Goal: Transaction & Acquisition: Purchase product/service

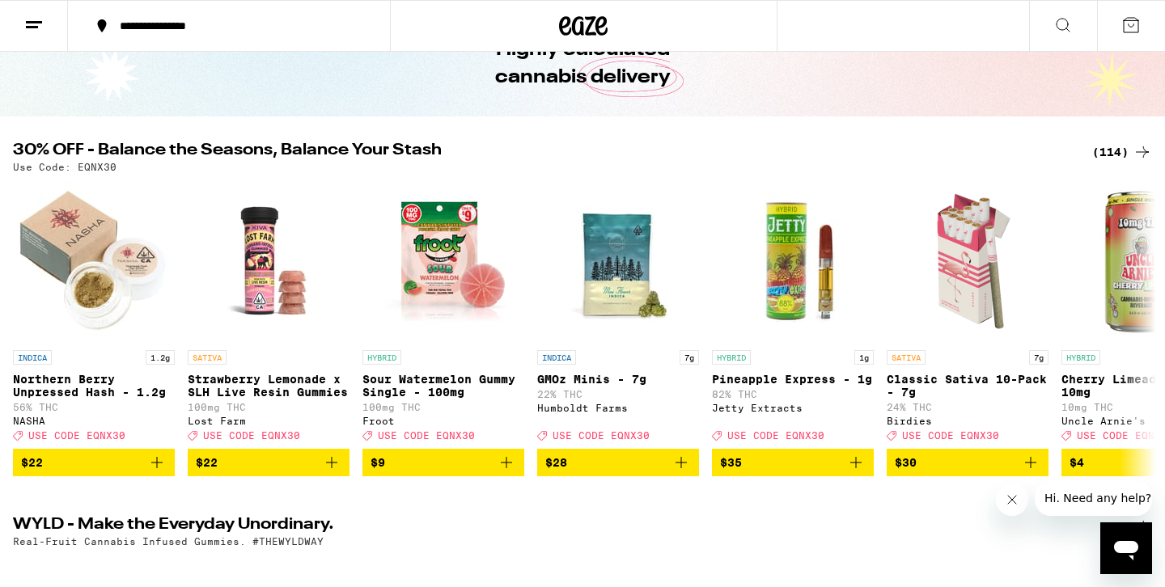
scroll to position [95, 0]
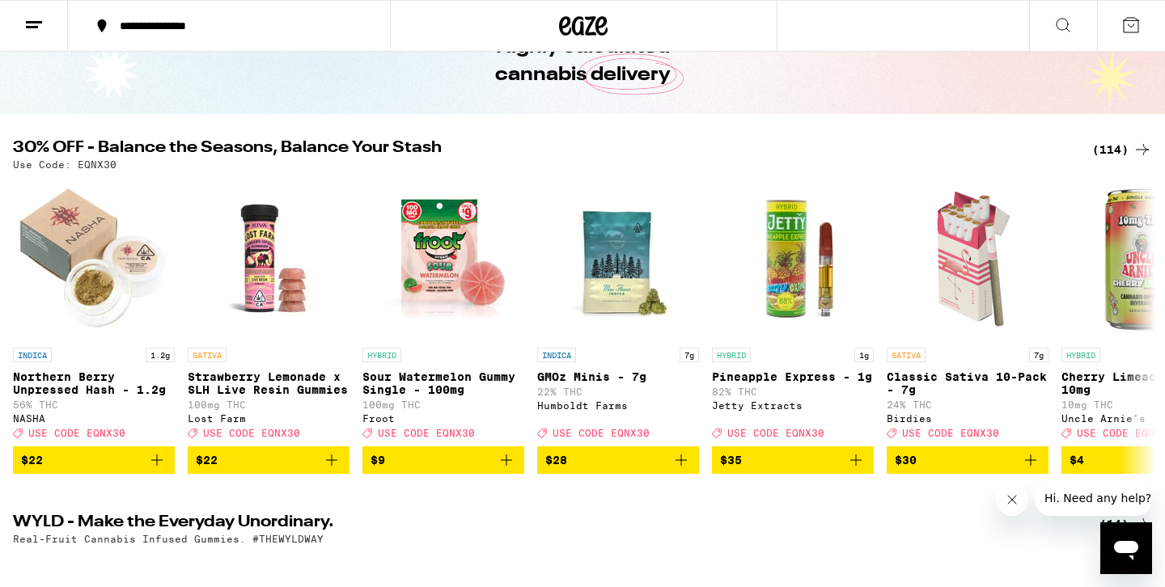
click at [1118, 142] on div "(114)" at bounding box center [1122, 149] width 60 height 19
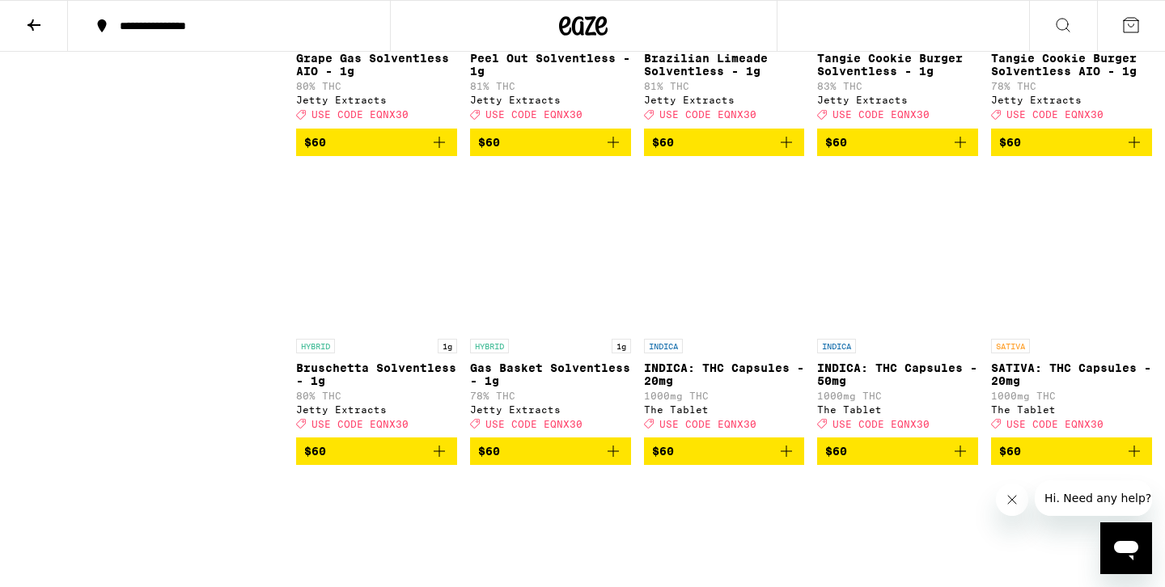
scroll to position [6706, 0]
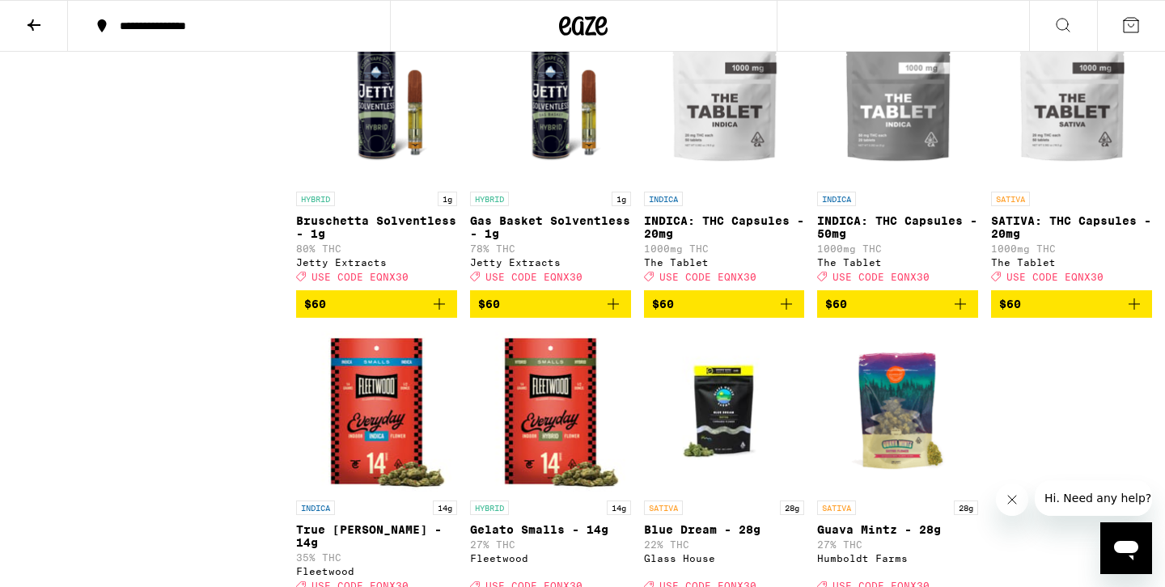
click at [36, 17] on icon at bounding box center [33, 24] width 19 height 19
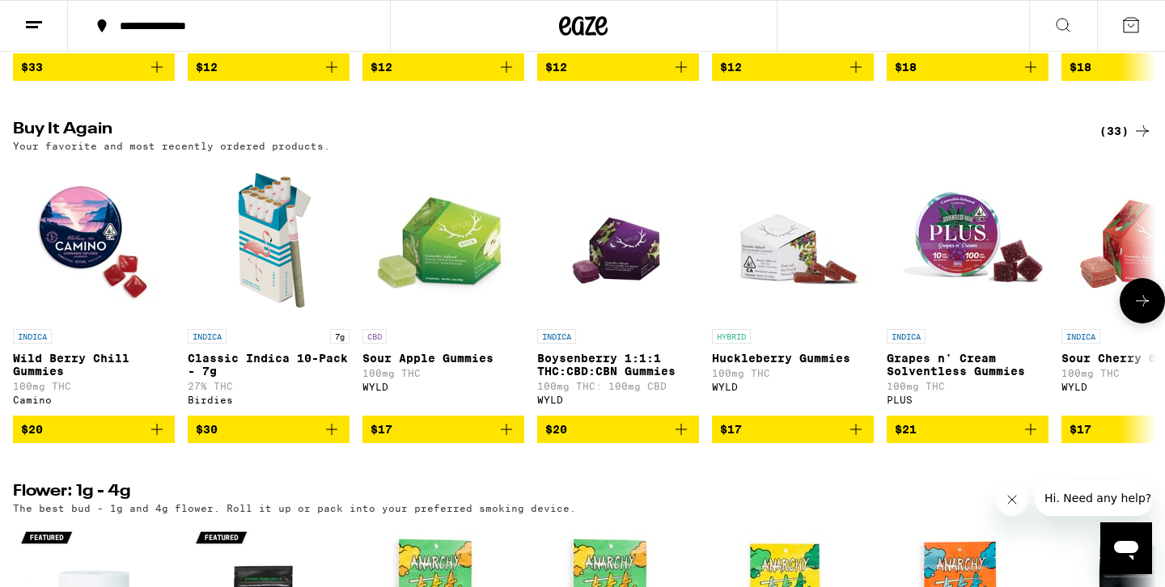
scroll to position [1247, 0]
